Goal: Information Seeking & Learning: Learn about a topic

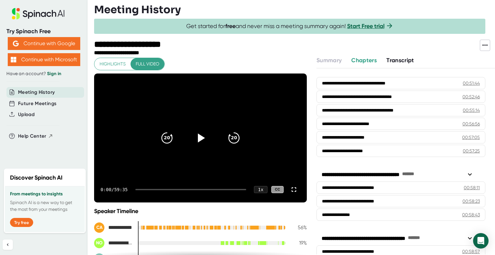
scroll to position [1103, 0]
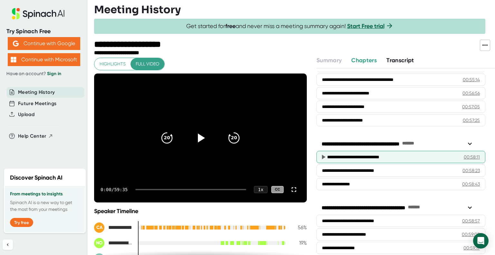
click at [385, 154] on div "**********" at bounding box center [389, 157] width 125 height 6
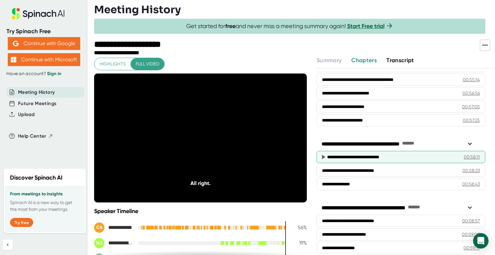
click at [379, 154] on div "**********" at bounding box center [389, 157] width 125 height 6
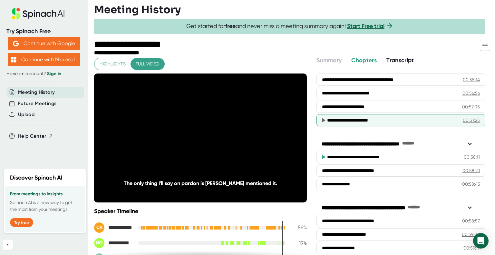
click at [372, 117] on div "**********" at bounding box center [389, 120] width 125 height 6
